Goal: Transaction & Acquisition: Download file/media

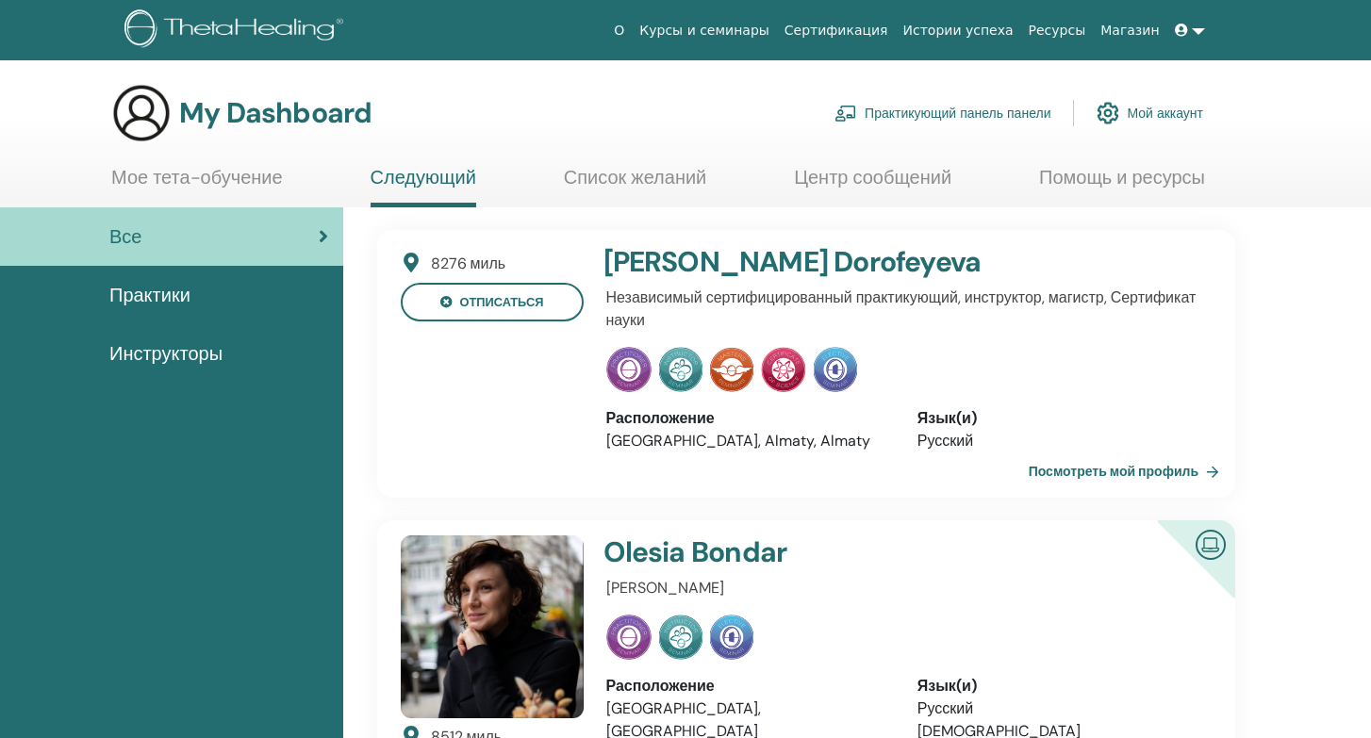
click at [1034, 186] on ul "Мое тета-обучение Следующий Список желаний Центр сообщений Помощь и ресурсы" at bounding box center [657, 186] width 1093 height 41
click at [907, 180] on link "Центр сообщений" at bounding box center [872, 184] width 157 height 37
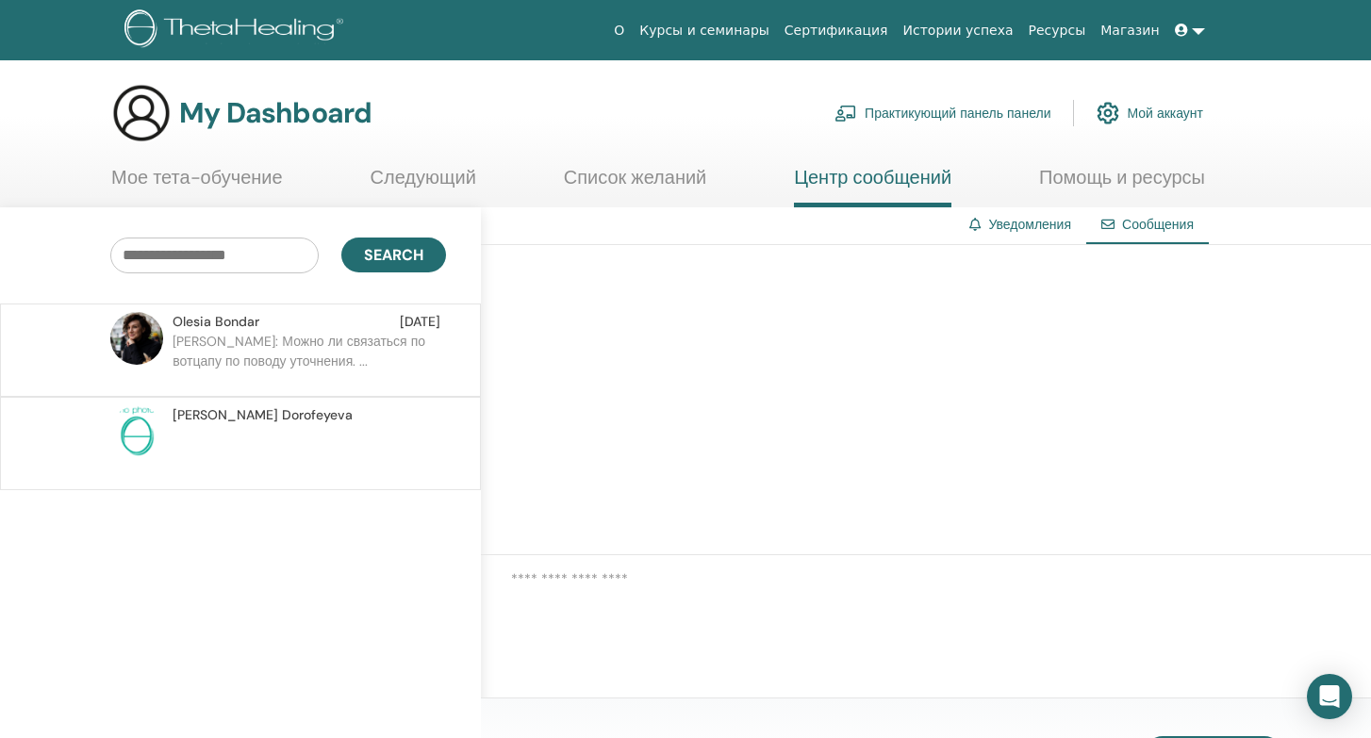
click at [1026, 223] on link "Уведомления" at bounding box center [1029, 224] width 83 height 17
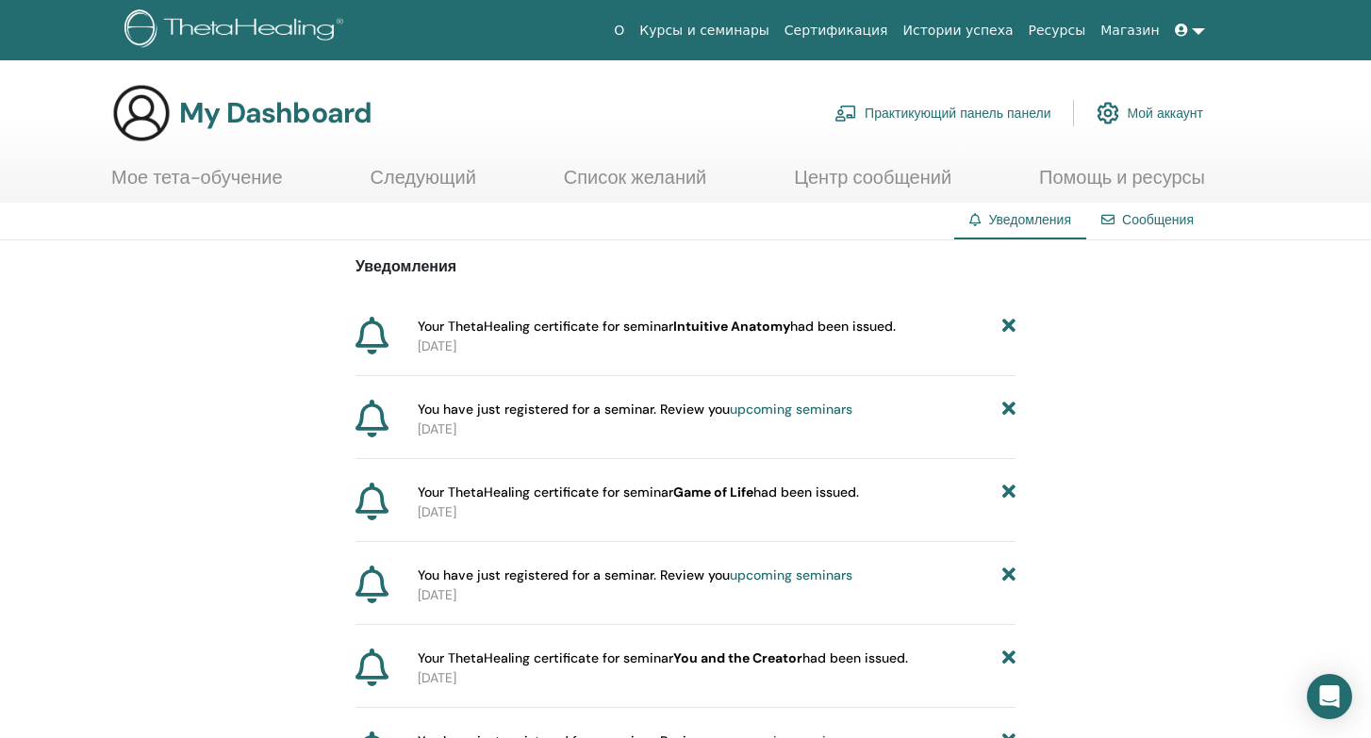
click at [434, 323] on span "Your ThetaHealing certificate for seminar Intuitive Anatomy had been issued." at bounding box center [657, 327] width 478 height 20
click at [476, 333] on span "Your ThetaHealing certificate for seminar Intuitive Anatomy had been issued." at bounding box center [657, 327] width 478 height 20
click at [371, 337] on icon at bounding box center [371, 336] width 33 height 38
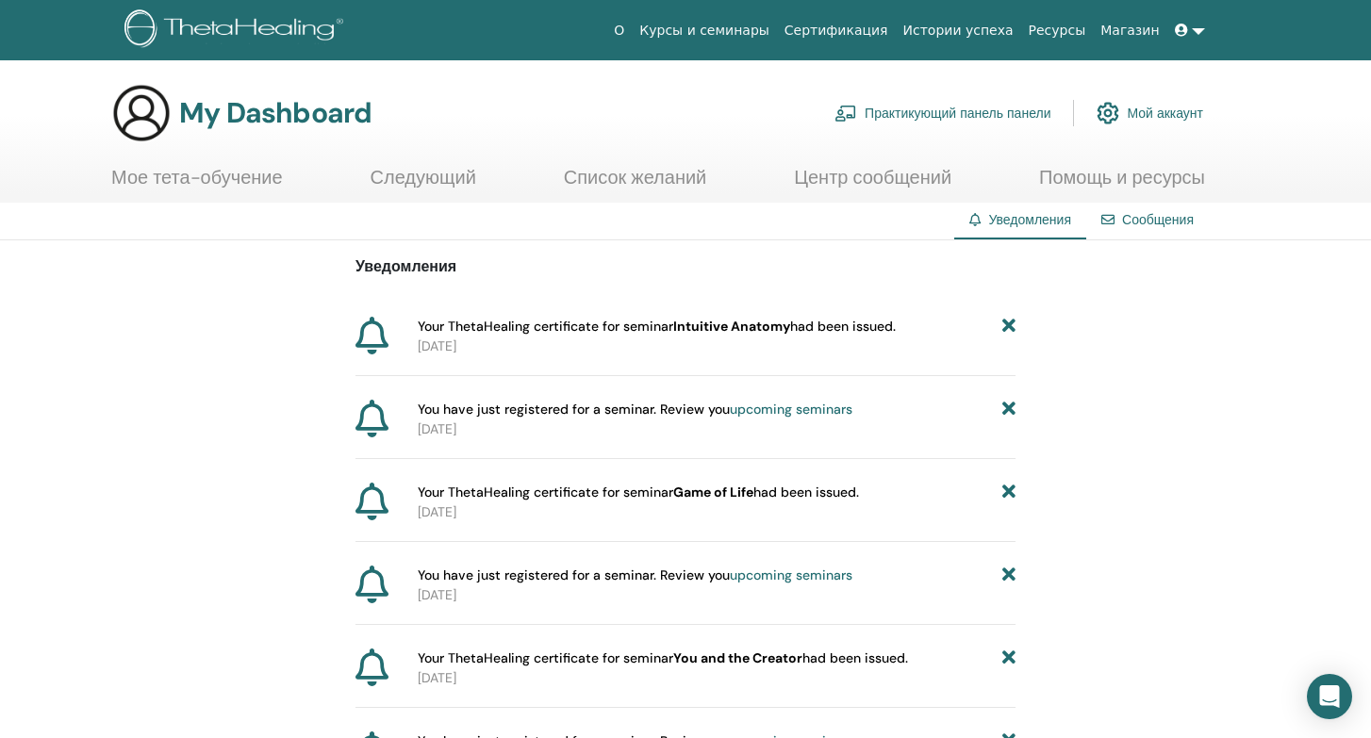
click at [371, 337] on icon at bounding box center [371, 336] width 33 height 38
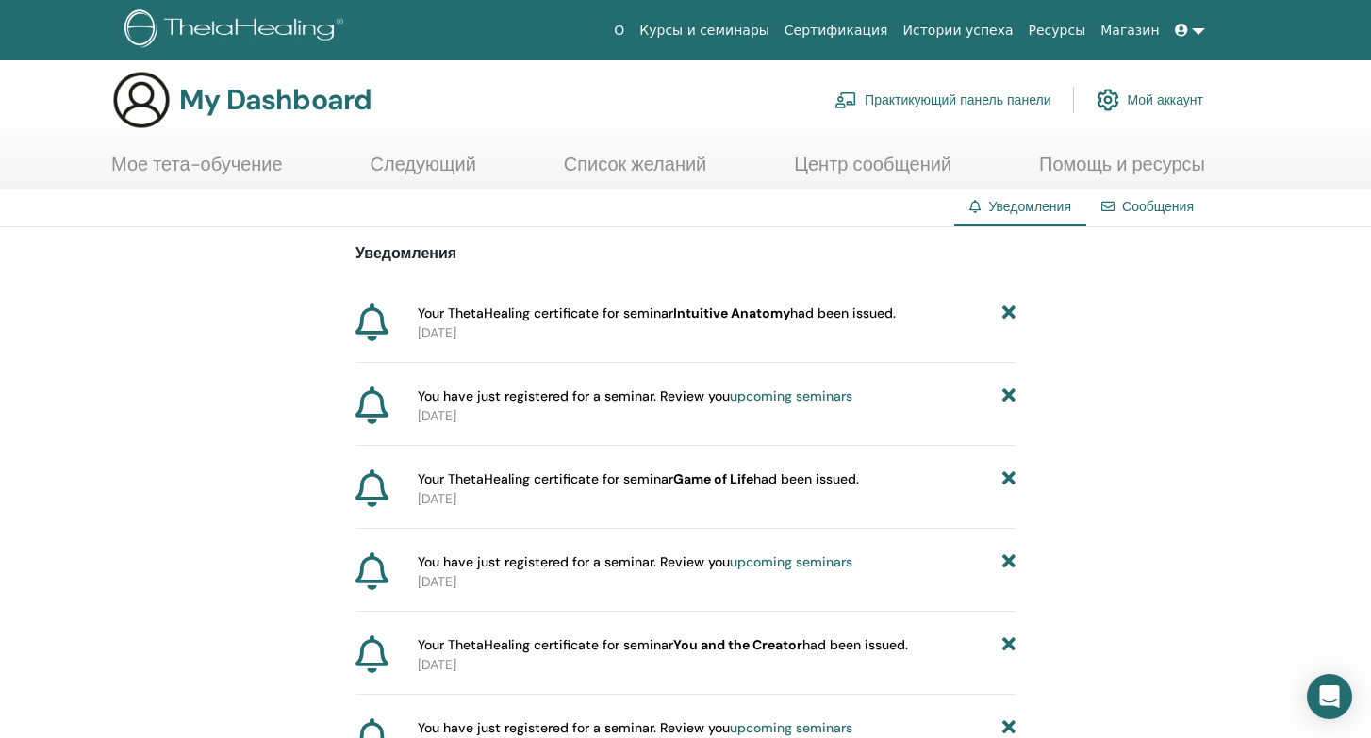
click at [222, 168] on link "Мое тета-обучение" at bounding box center [197, 171] width 172 height 37
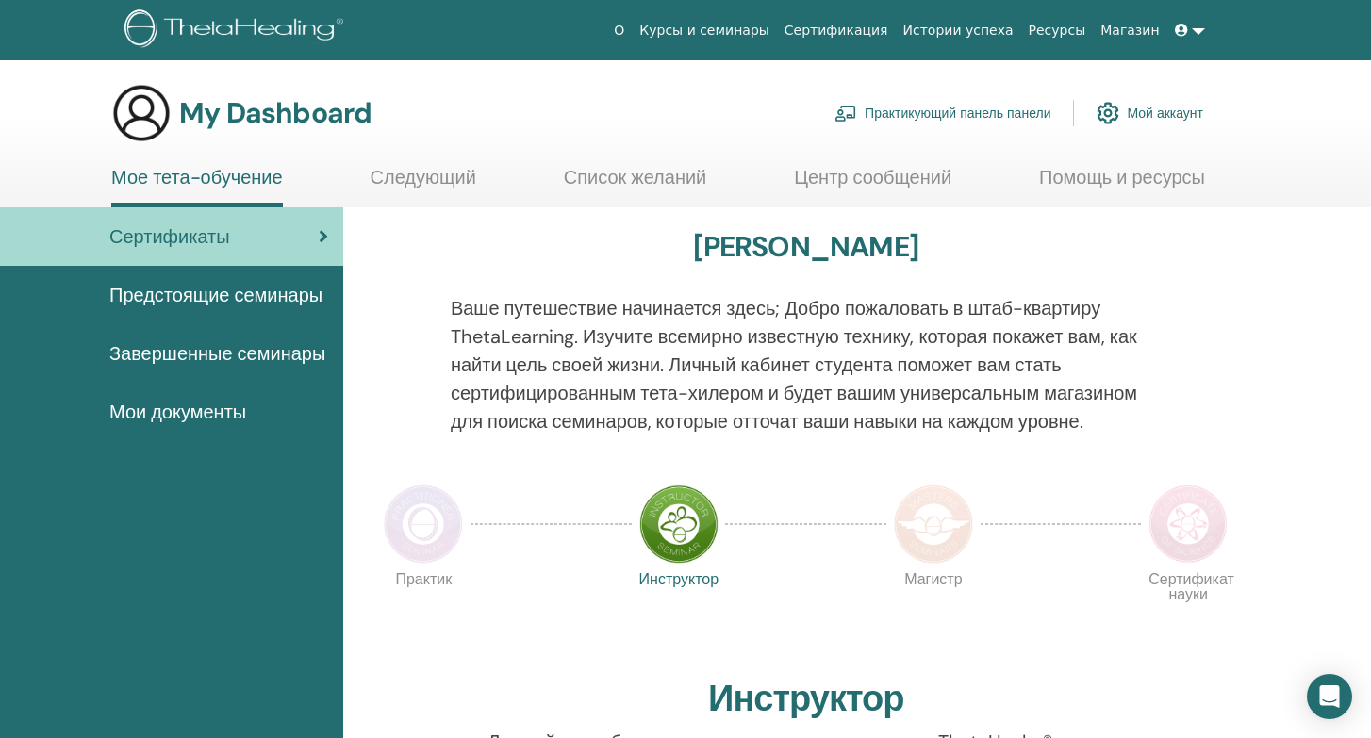
click at [197, 420] on span "Мои документы" at bounding box center [177, 412] width 137 height 28
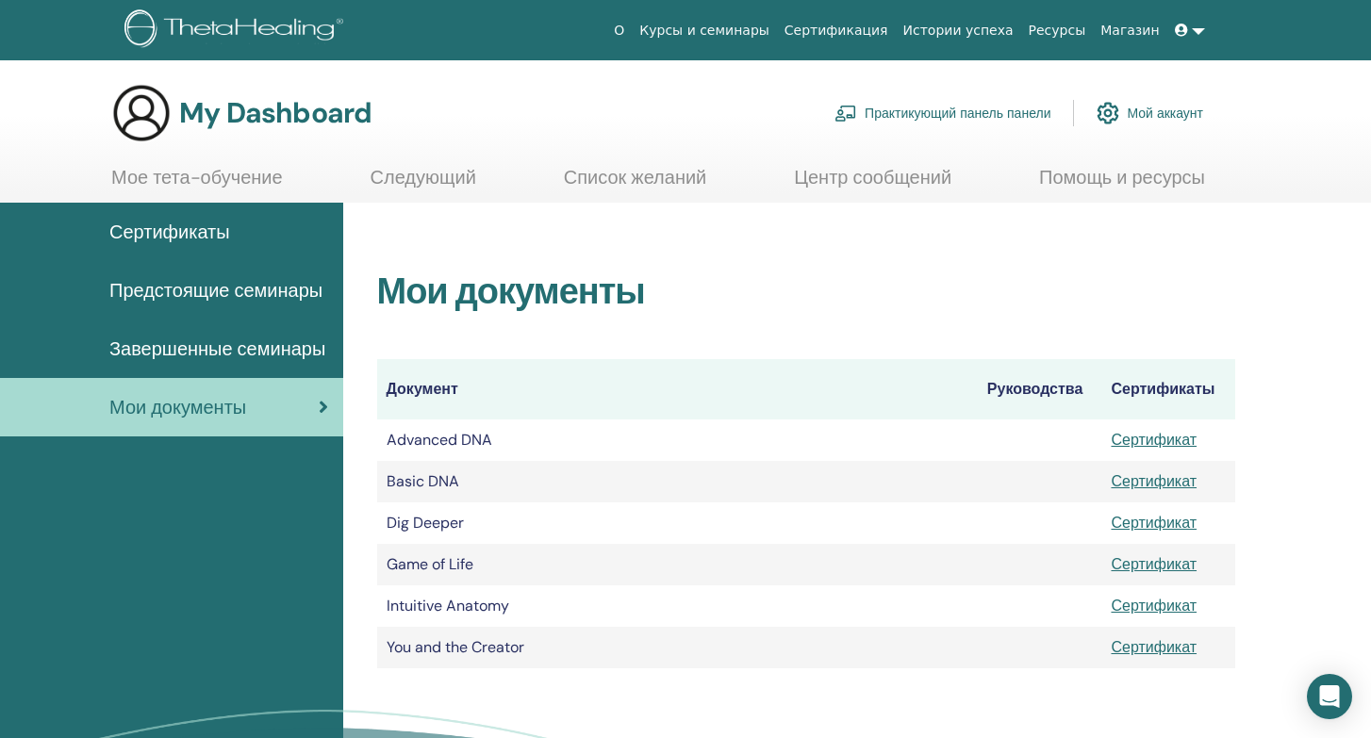
click at [1129, 603] on link "Сертификат" at bounding box center [1153, 606] width 86 height 20
